Goal: Understand process/instructions: Learn how to perform a task or action

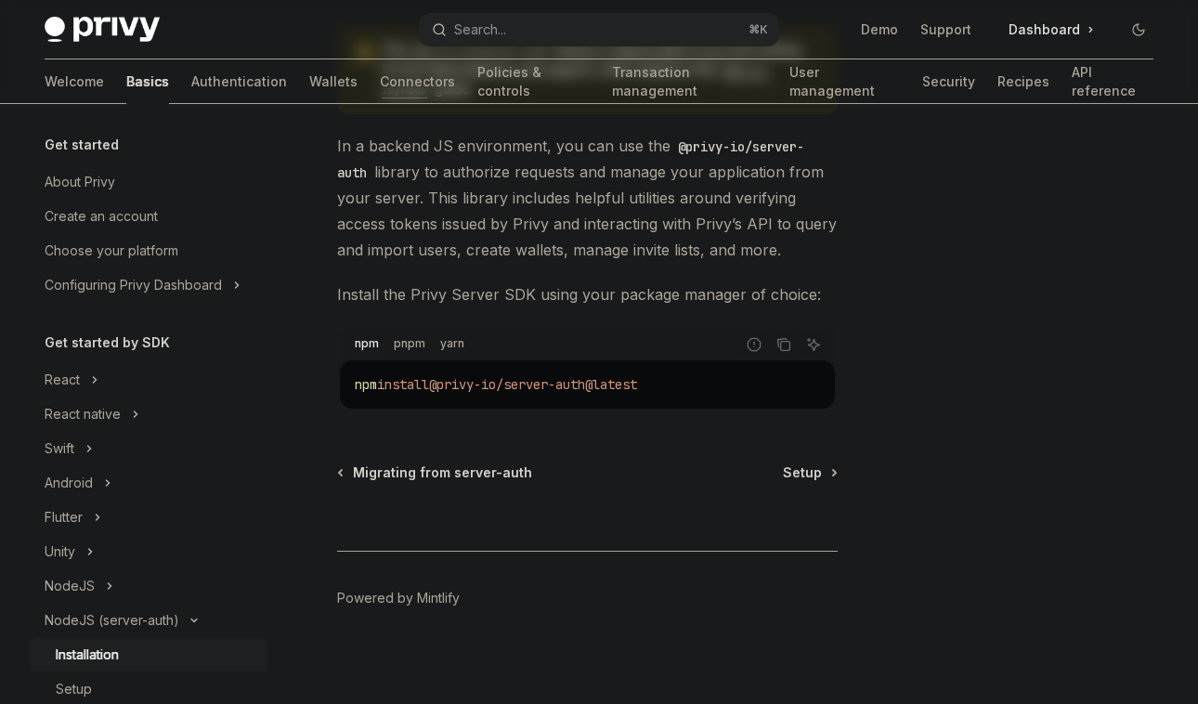
type textarea "*"
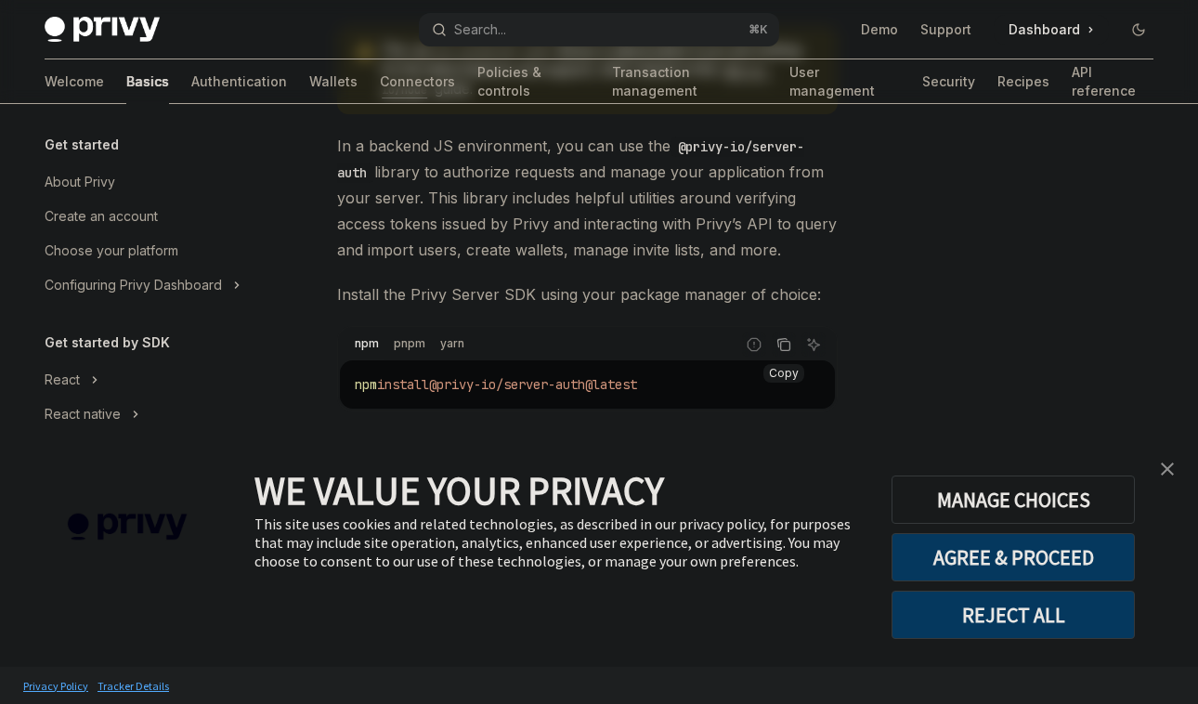
click at [789, 342] on icon "Copy the contents from the code block" at bounding box center [784, 344] width 15 height 15
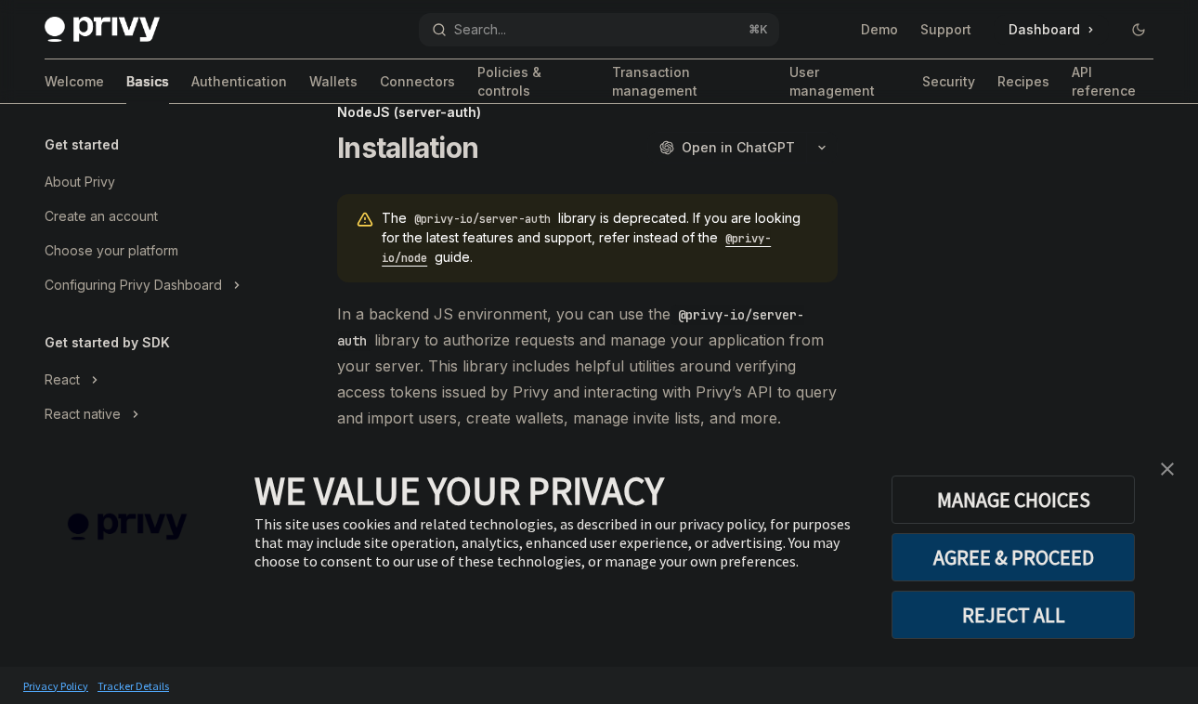
scroll to position [44, 0]
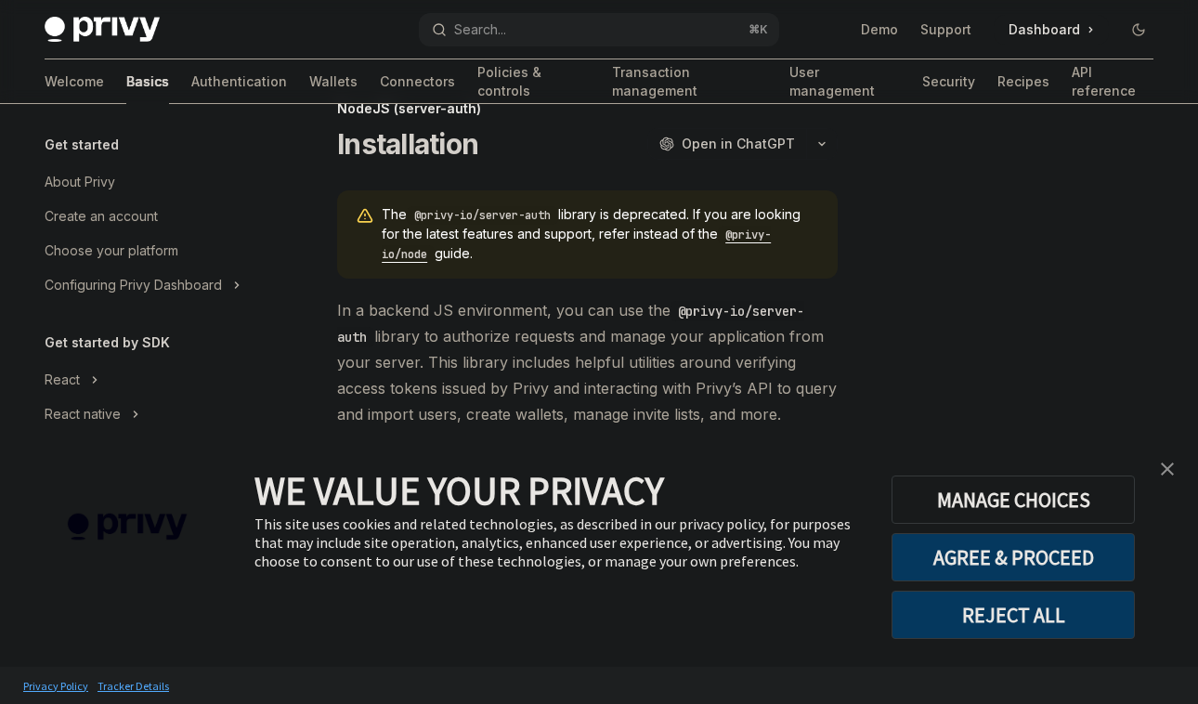
click at [756, 233] on code "@privy-io/node" at bounding box center [576, 245] width 389 height 38
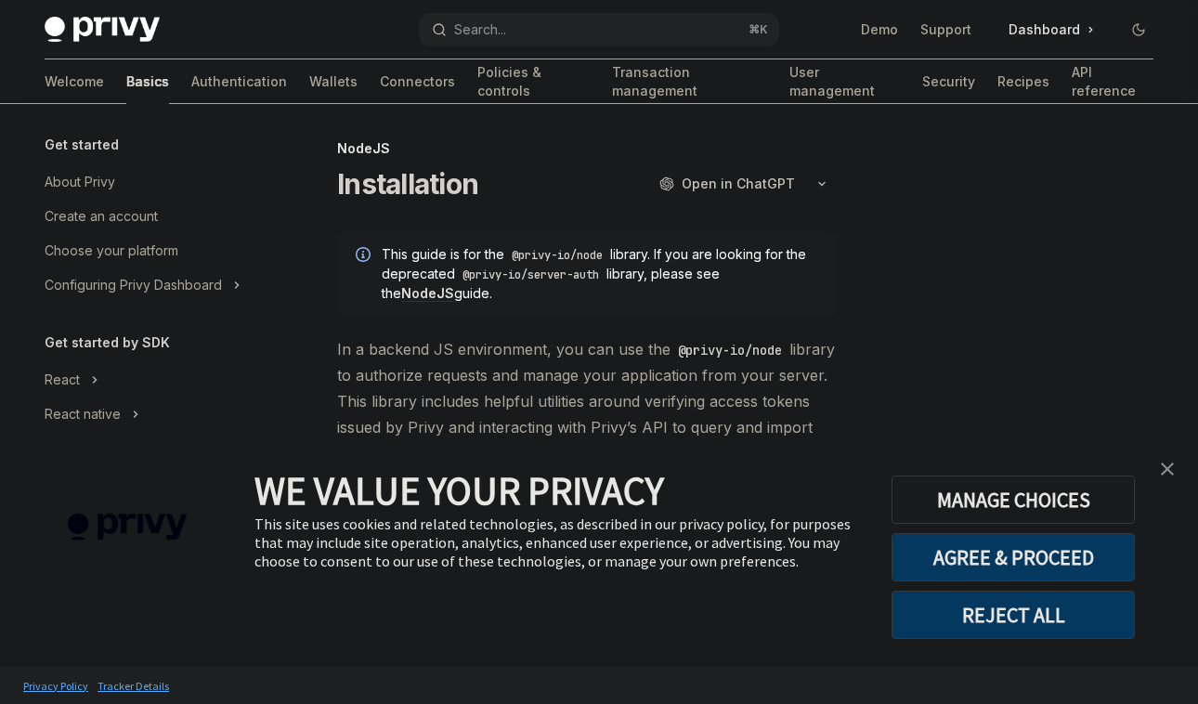
scroll to position [1, 0]
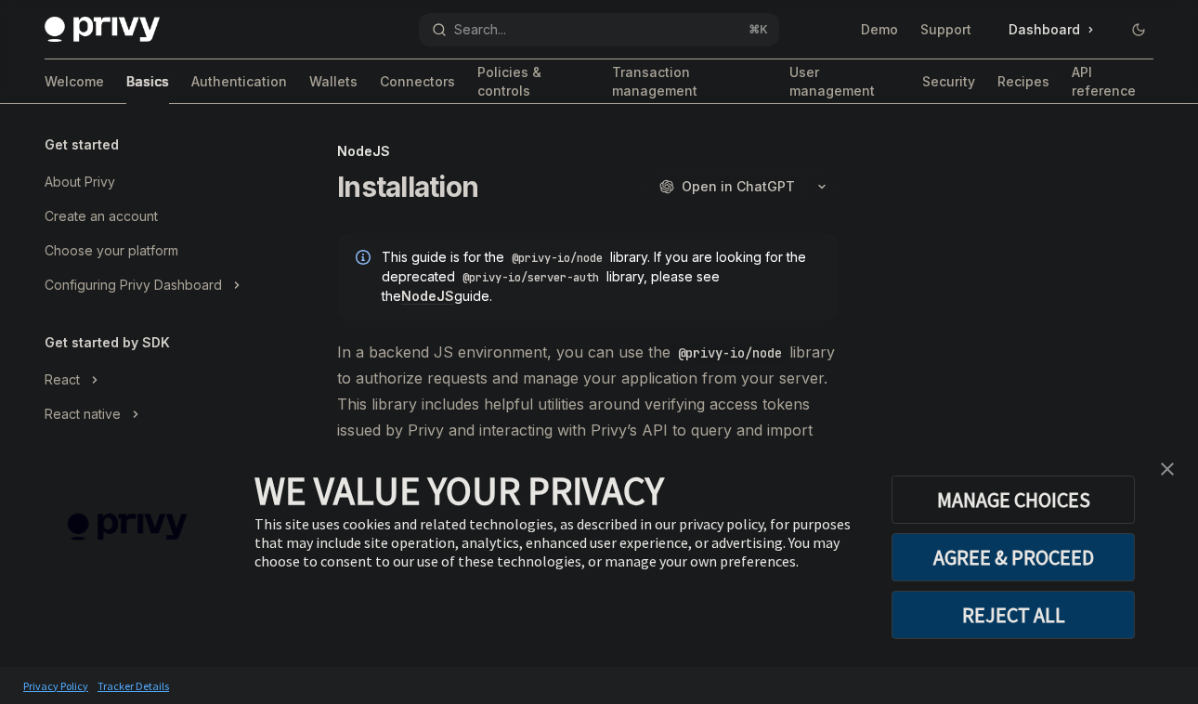
click at [454, 288] on link "NodeJS" at bounding box center [427, 296] width 53 height 17
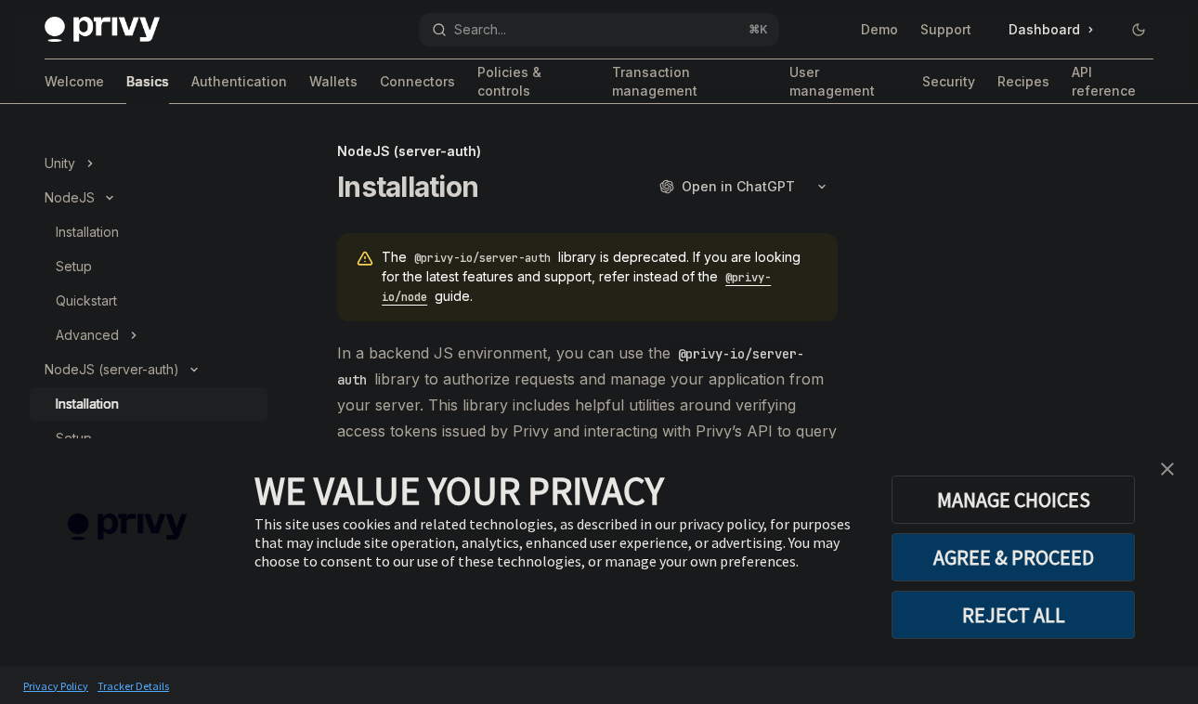
type textarea "*"
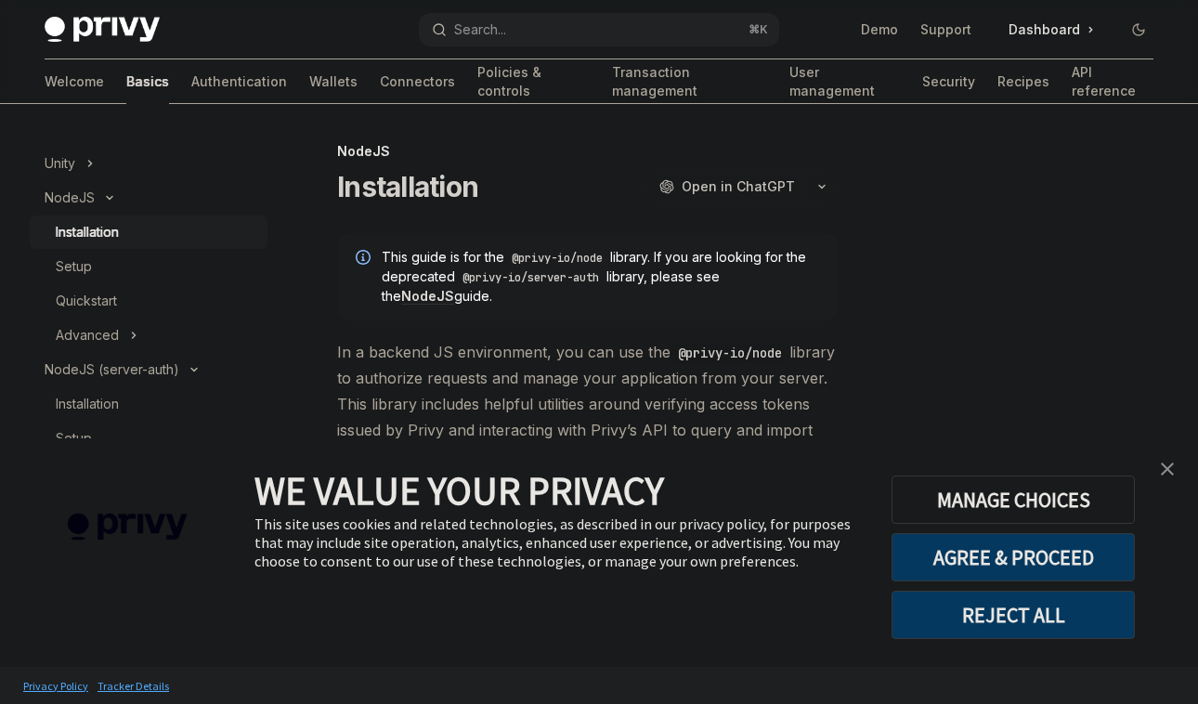
scroll to position [214, 0]
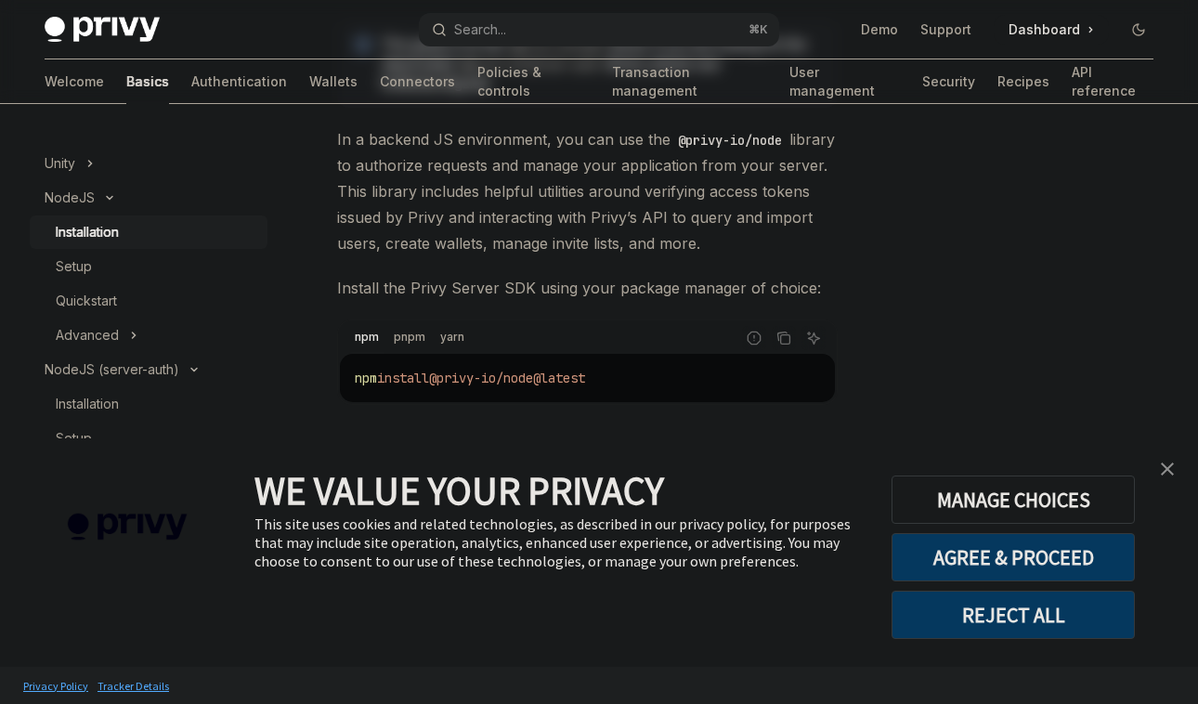
click at [617, 379] on code "npm install @privy-io/node@latest" at bounding box center [587, 378] width 465 height 22
copy div "npm install @privy-io/node@latest"
